Goal: Navigation & Orientation: Find specific page/section

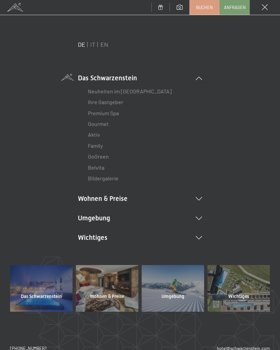
click at [201, 213] on li "Umgebung Das Ahrntal Ski & Winter Skifahren Skischule Wandern & Sommer Wandern …" at bounding box center [140, 217] width 124 height 9
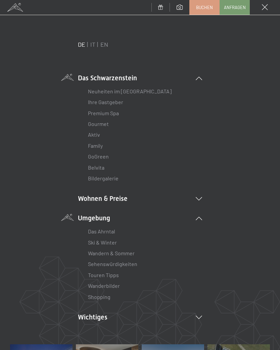
click at [118, 287] on link "Wanderbilder" at bounding box center [104, 285] width 32 height 6
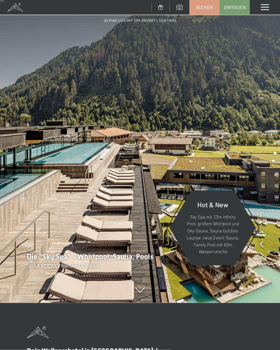
scroll to position [37, 0]
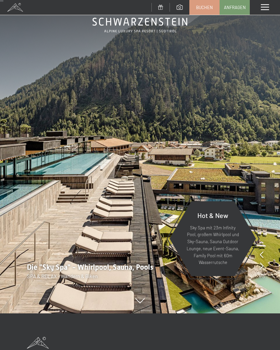
click at [264, 4] on span at bounding box center [265, 7] width 8 height 6
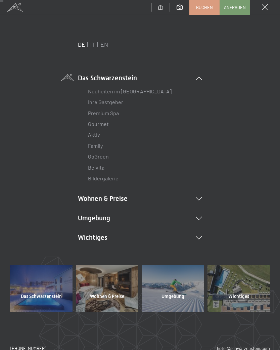
click at [200, 236] on icon at bounding box center [199, 237] width 6 height 3
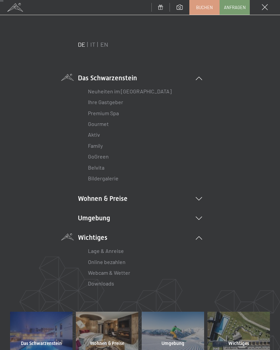
click at [129, 272] on link "Webcam & Wetter" at bounding box center [109, 272] width 42 height 6
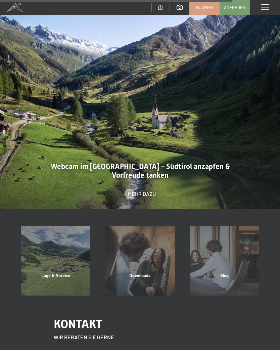
scroll to position [1254, 0]
